Goal: Information Seeking & Learning: Learn about a topic

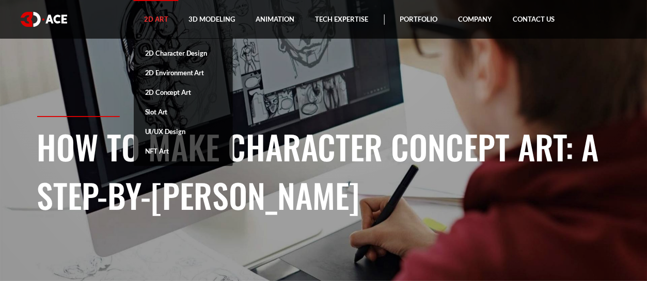
click at [150, 14] on link "2D Art" at bounding box center [156, 19] width 45 height 39
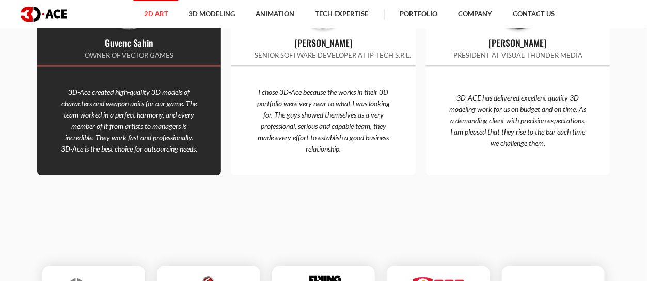
scroll to position [2323, 0]
